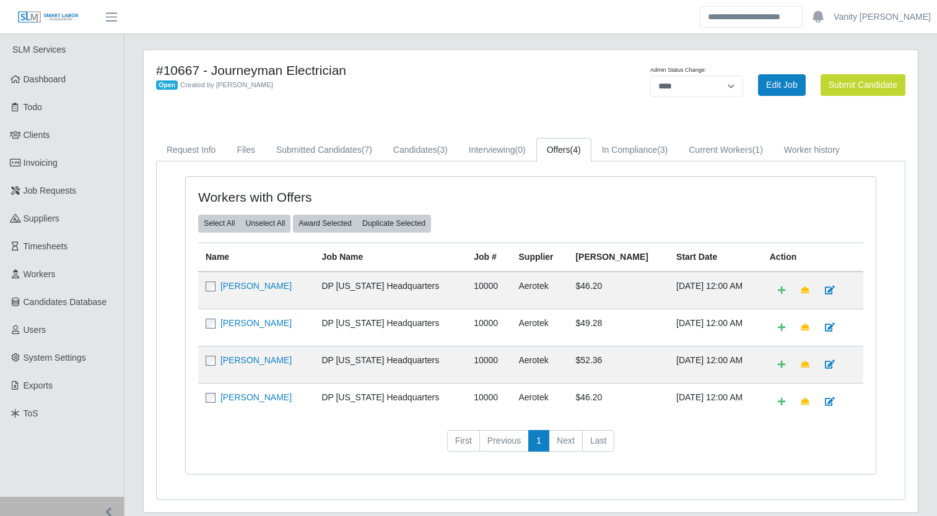
select select "****"
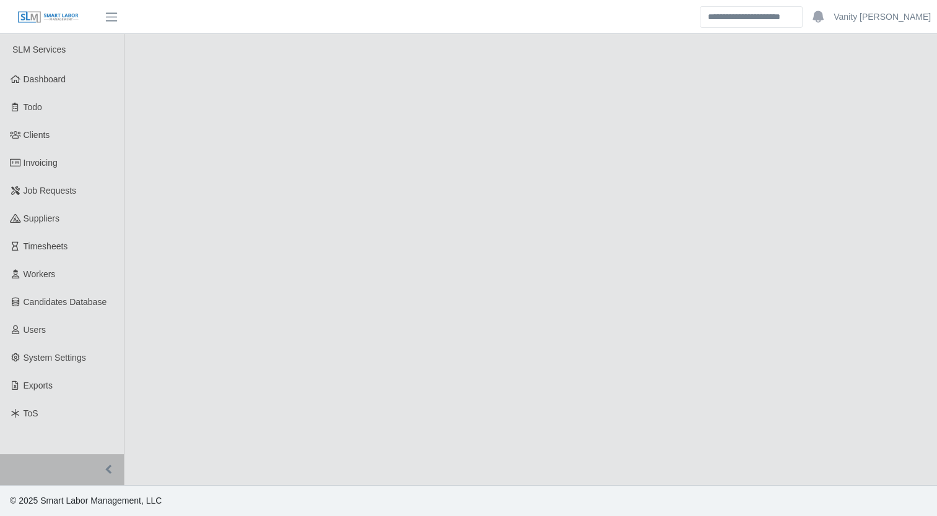
select select "****"
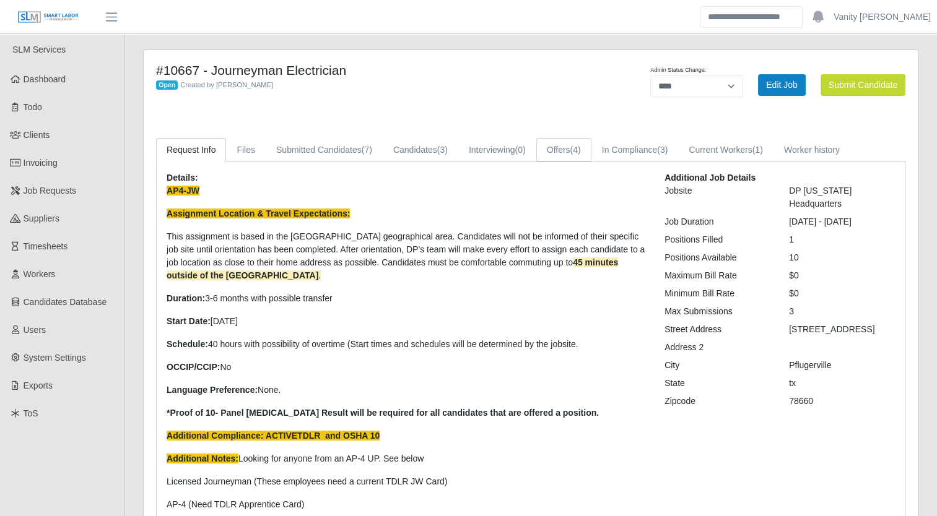
click at [550, 157] on link "Offers (4)" at bounding box center [563, 150] width 55 height 24
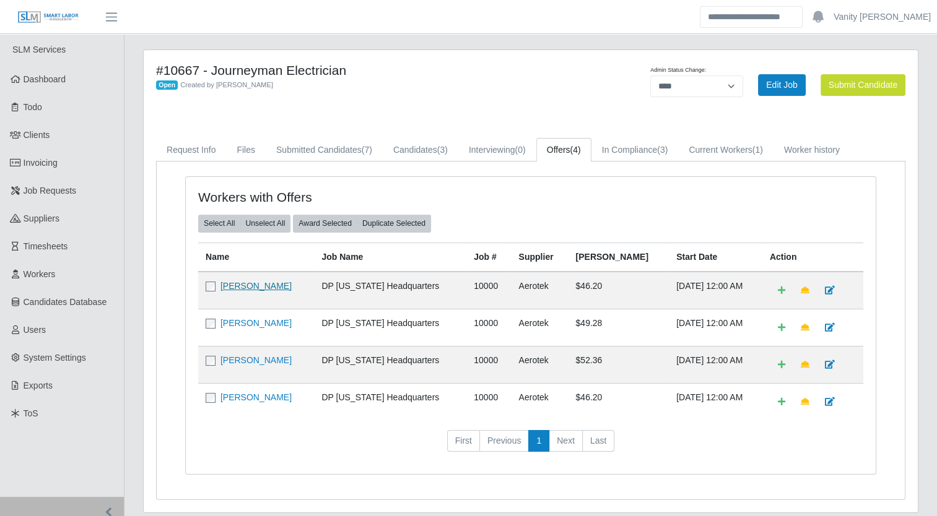
click at [251, 283] on link "[PERSON_NAME]" at bounding box center [255, 286] width 71 height 10
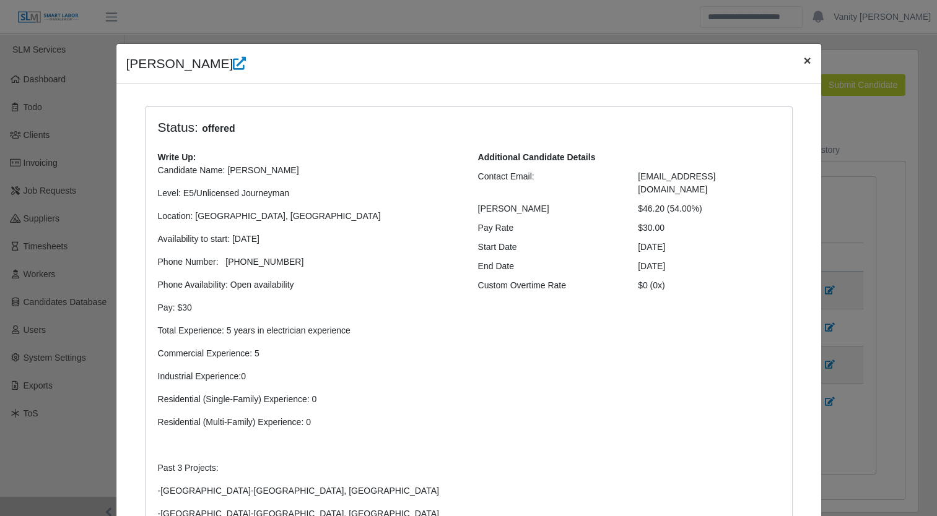
click at [803, 63] on span "×" at bounding box center [806, 60] width 7 height 14
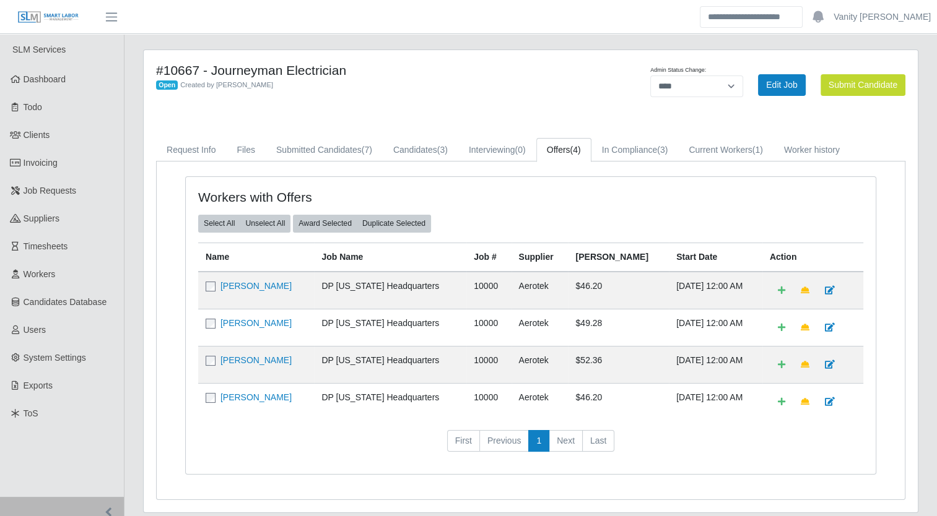
click at [266, 331] on td "[PERSON_NAME]" at bounding box center [256, 327] width 116 height 37
click at [266, 321] on link "[PERSON_NAME]" at bounding box center [255, 323] width 71 height 10
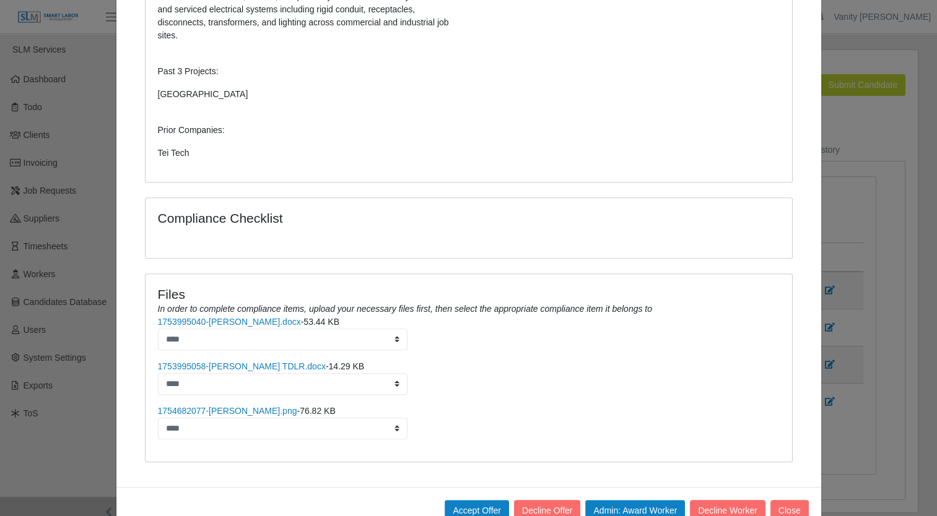
scroll to position [555, 0]
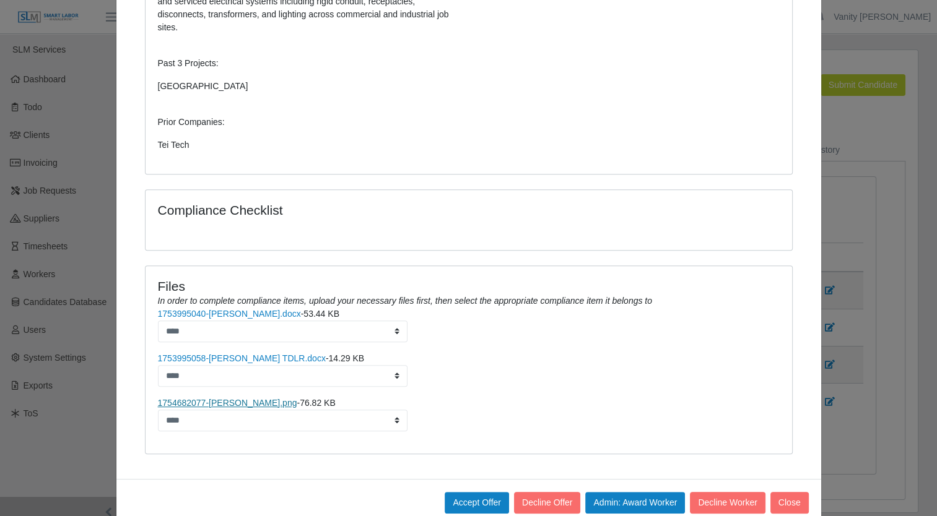
click at [264, 398] on link "1754682077-Josue Espinoza.png" at bounding box center [227, 403] width 139 height 10
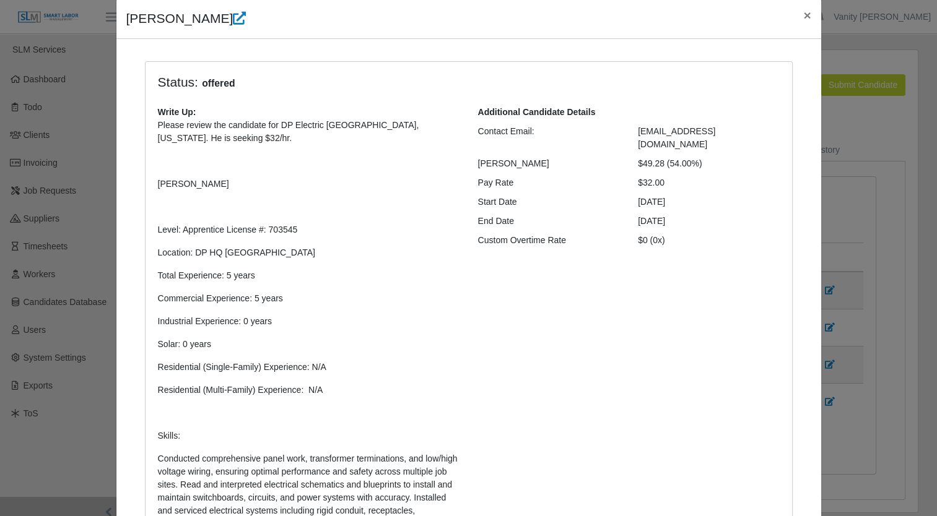
scroll to position [0, 0]
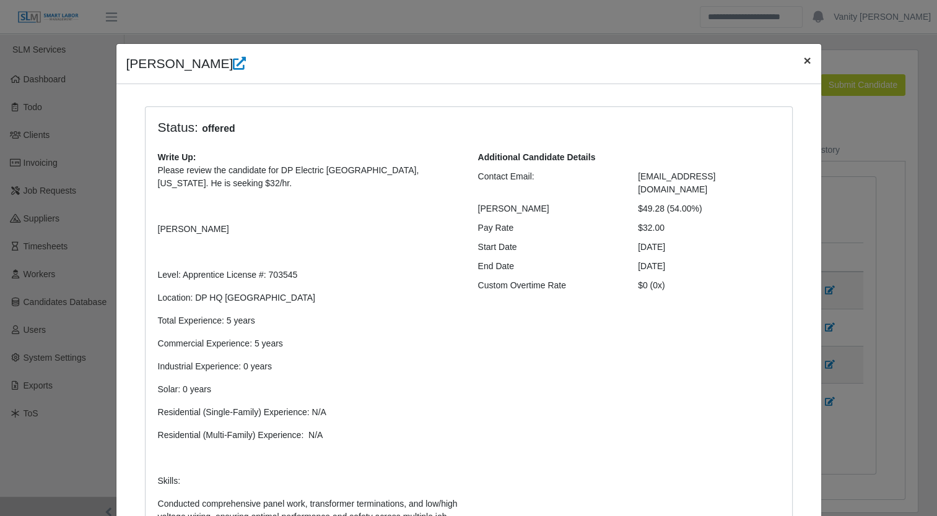
click at [803, 59] on span "×" at bounding box center [806, 60] width 7 height 14
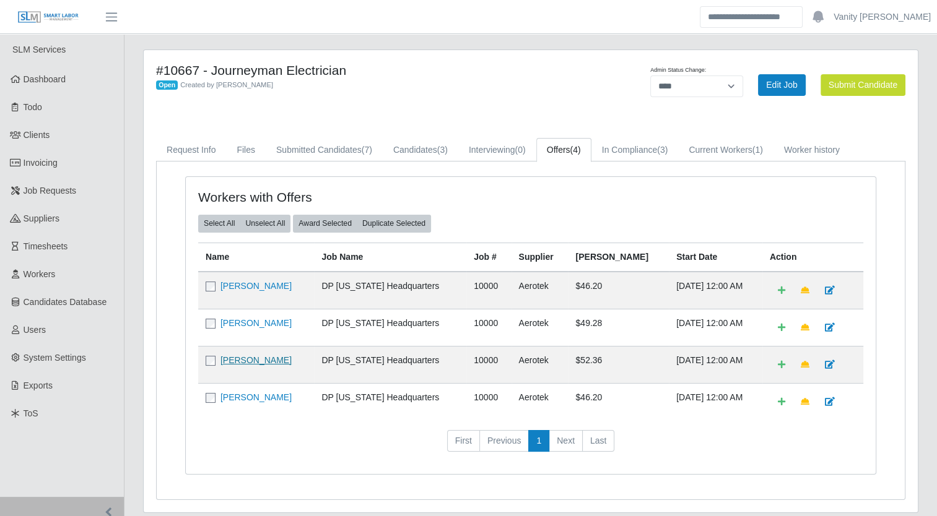
click at [255, 360] on link "[PERSON_NAME]" at bounding box center [255, 360] width 71 height 10
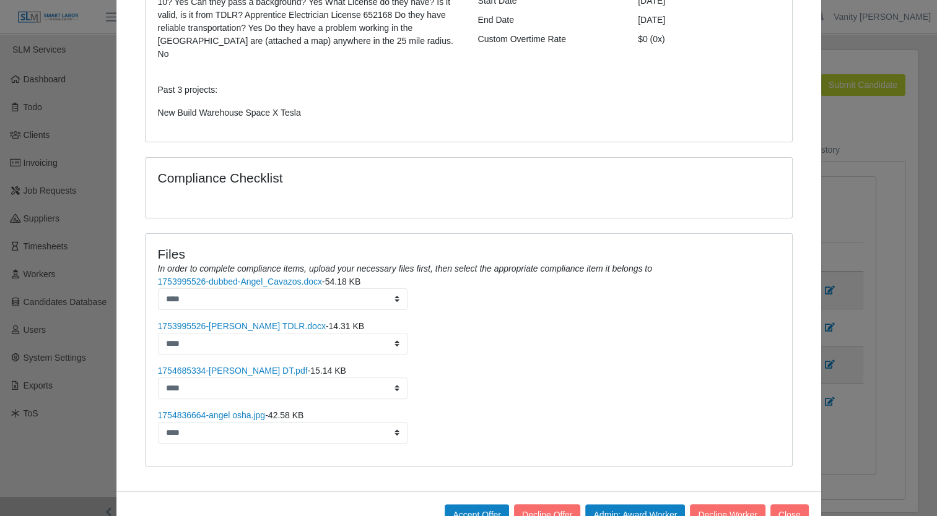
scroll to position [248, 0]
click at [471, 503] on button "Accept Offer" at bounding box center [477, 514] width 64 height 22
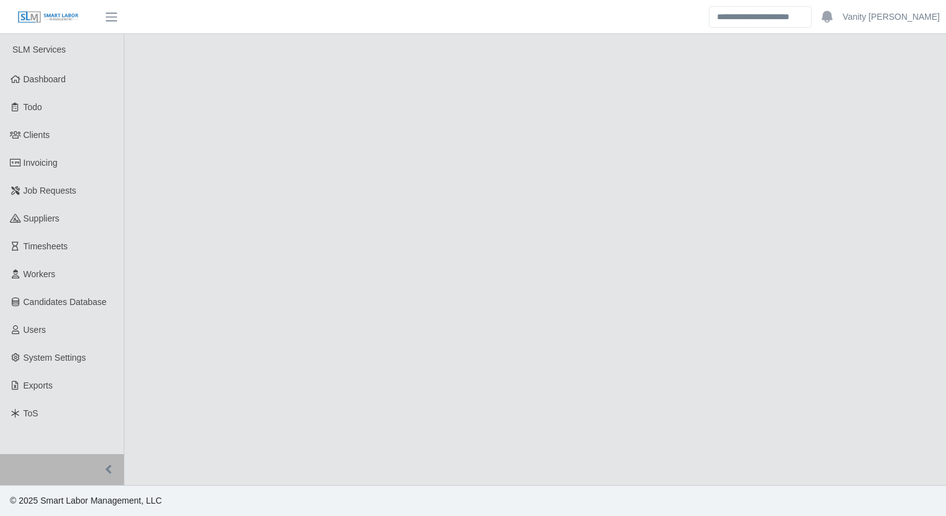
select select "****"
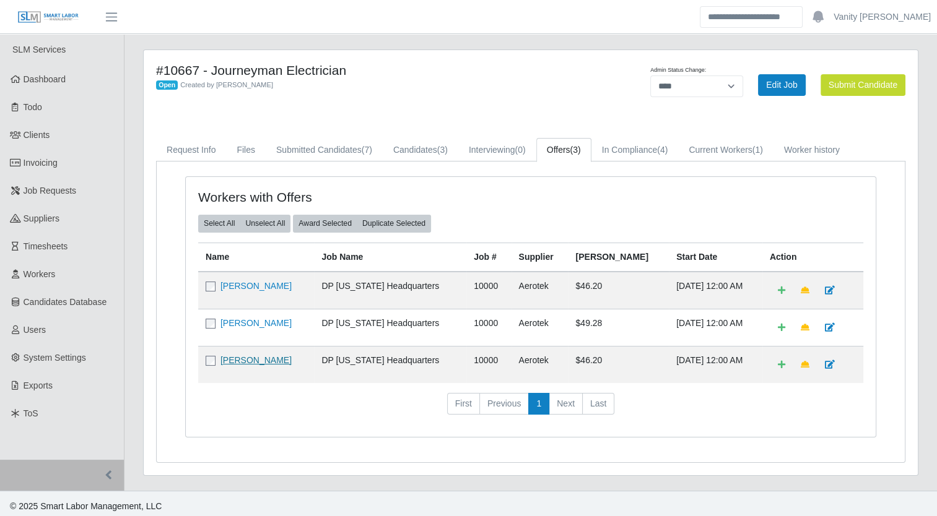
click at [259, 358] on link "[PERSON_NAME]" at bounding box center [255, 360] width 71 height 10
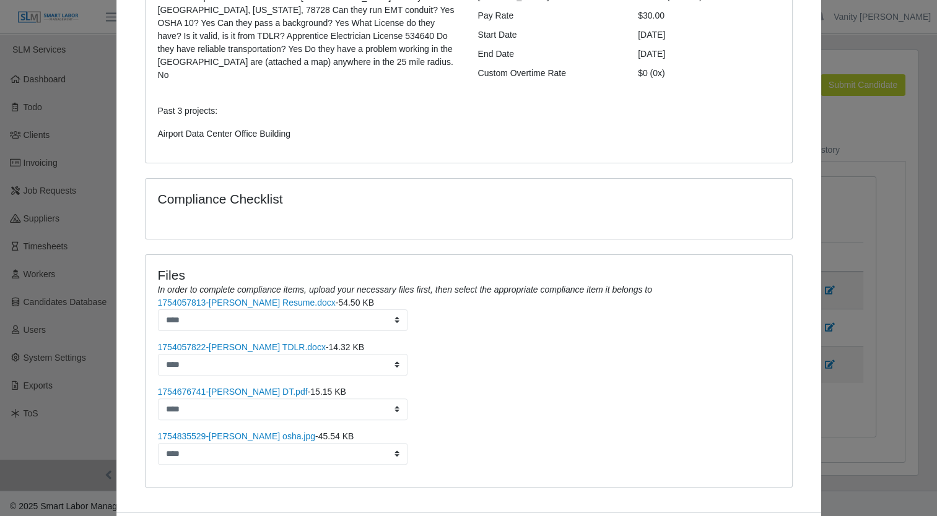
scroll to position [248, 0]
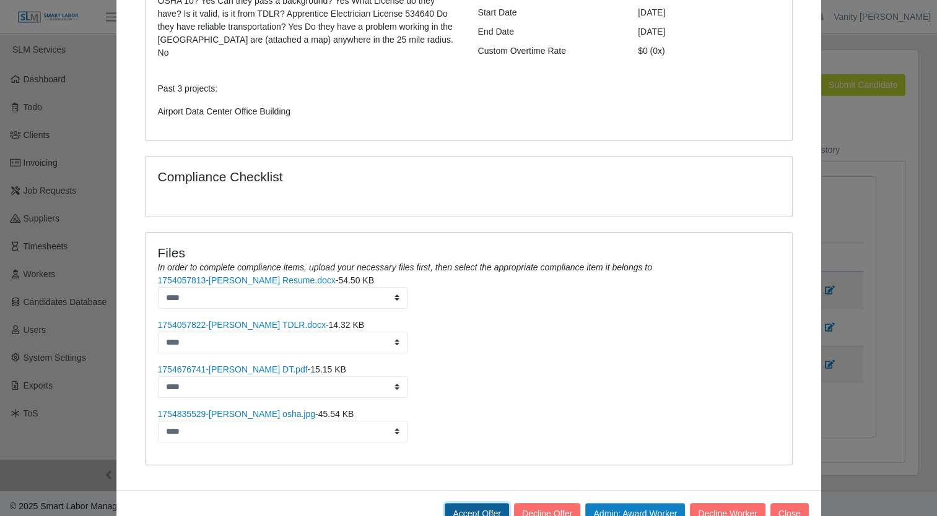
click at [480, 503] on button "Accept Offer" at bounding box center [477, 514] width 64 height 22
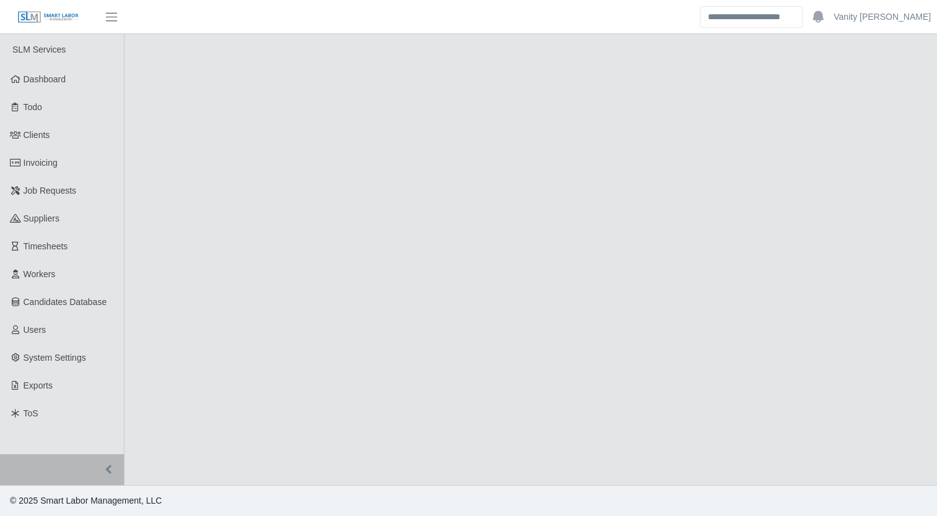
select select "****"
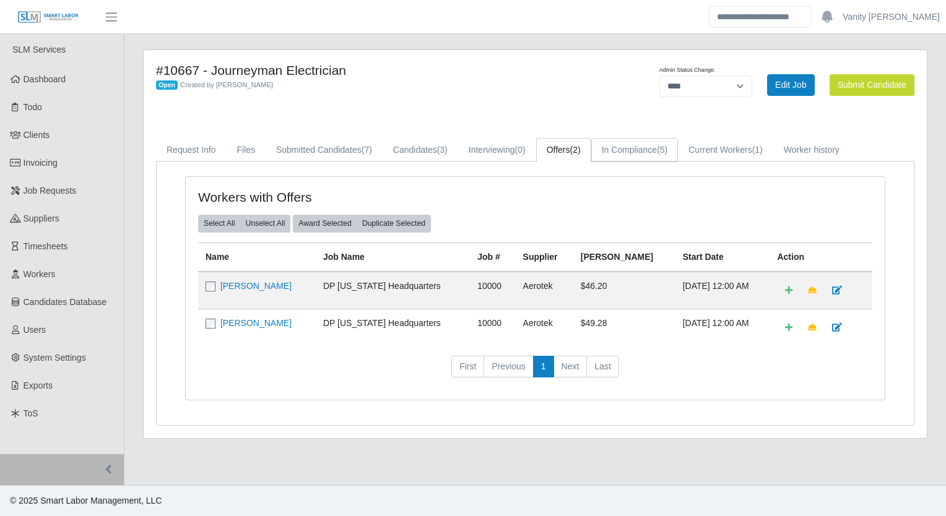
click at [656, 147] on link "In Compliance (5)" at bounding box center [634, 150] width 87 height 24
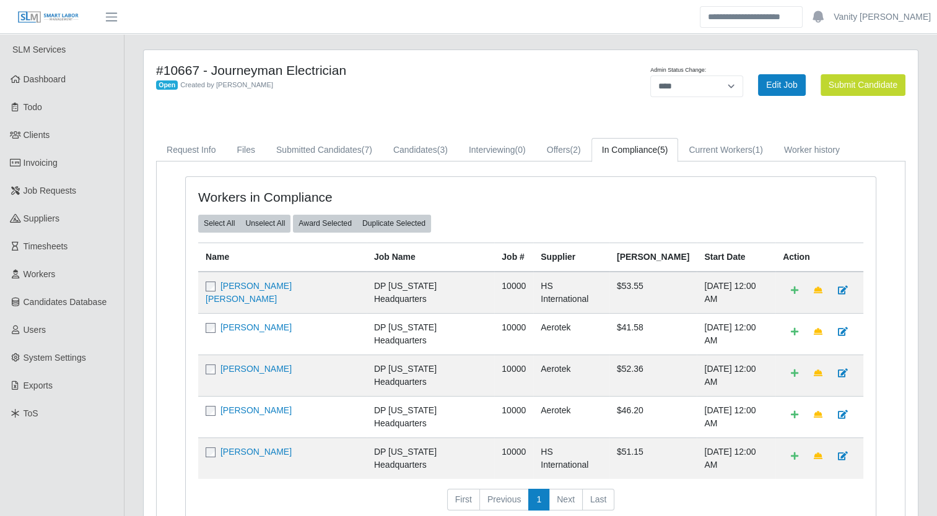
click at [660, 145] on span "(5)" at bounding box center [662, 150] width 11 height 10
click at [578, 145] on span "(2)" at bounding box center [575, 150] width 11 height 10
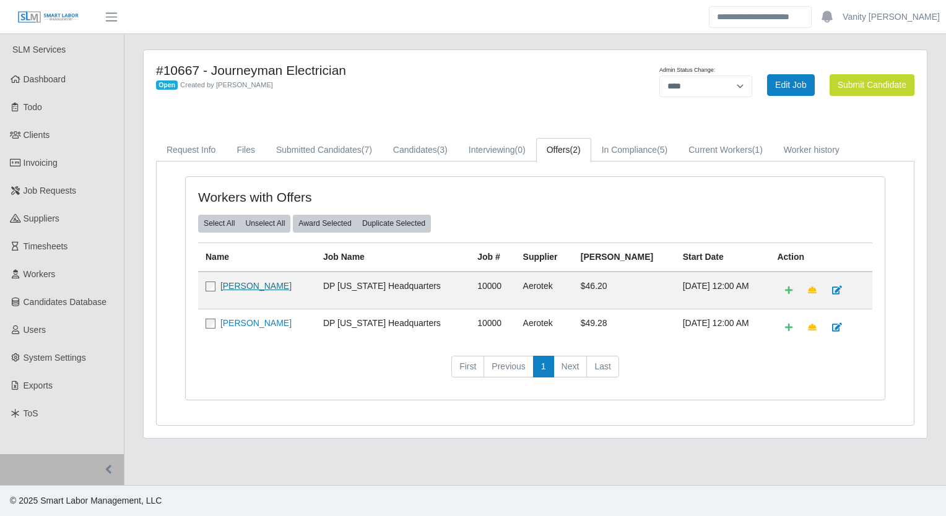
click at [248, 289] on link "[PERSON_NAME]" at bounding box center [255, 286] width 71 height 10
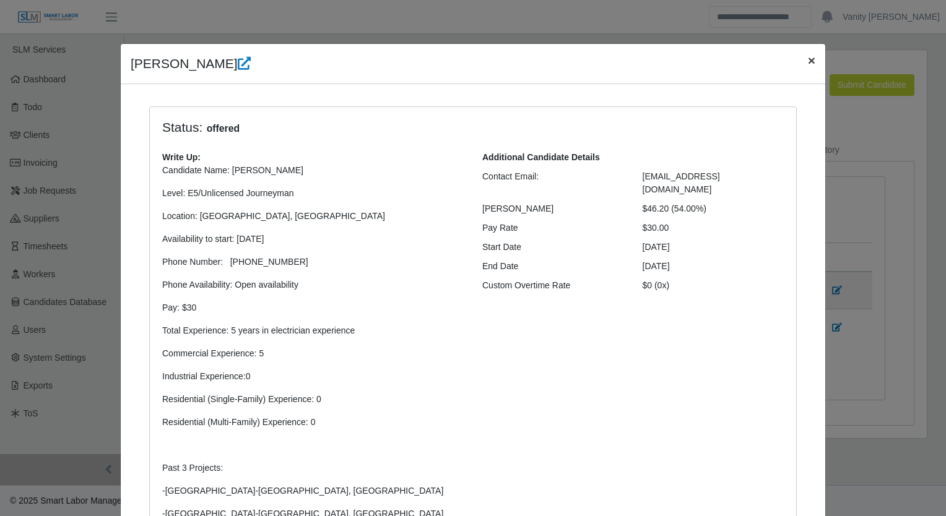
click at [809, 60] on span "×" at bounding box center [811, 60] width 7 height 14
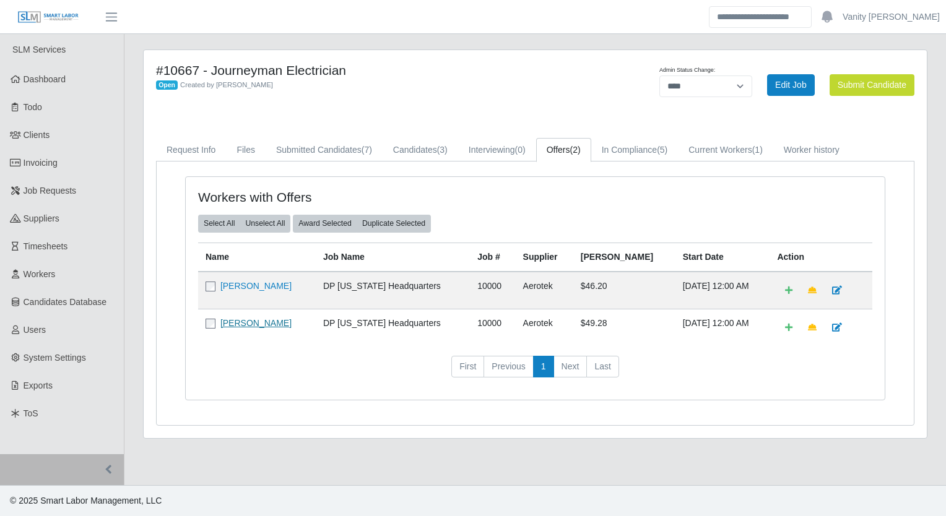
click at [240, 320] on link "[PERSON_NAME]" at bounding box center [255, 323] width 71 height 10
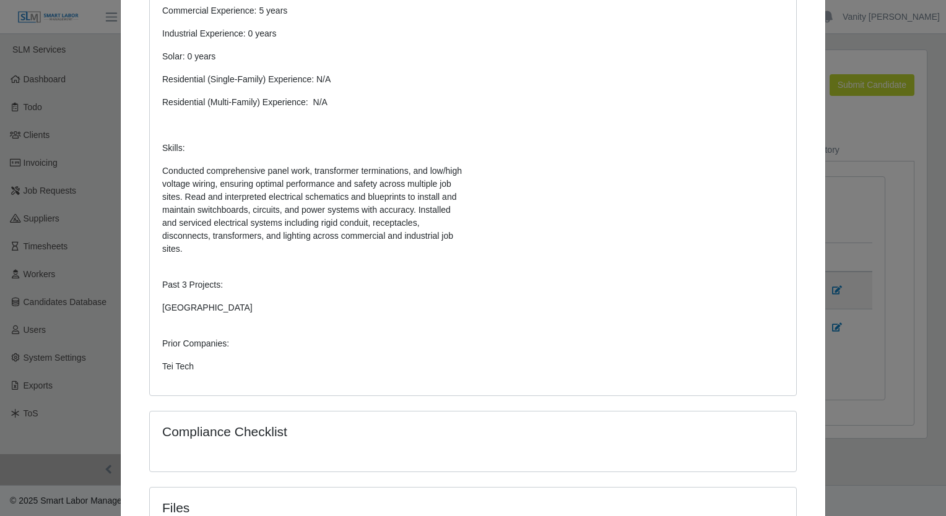
scroll to position [495, 0]
